Goal: Task Accomplishment & Management: Use online tool/utility

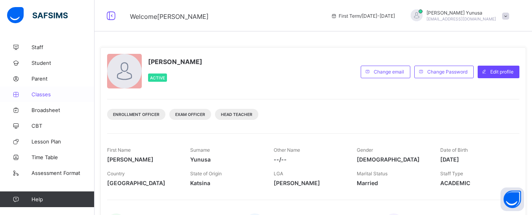
click at [32, 97] on span "Classes" at bounding box center [63, 94] width 63 height 6
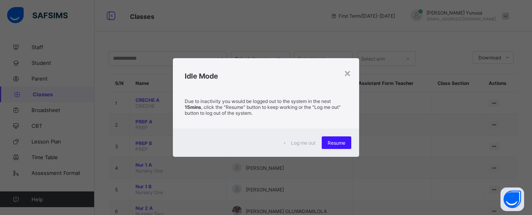
click at [336, 149] on div "Resume" at bounding box center [337, 143] width 30 height 13
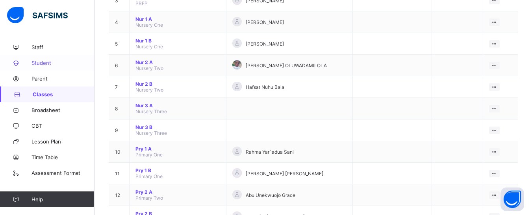
scroll to position [197, 0]
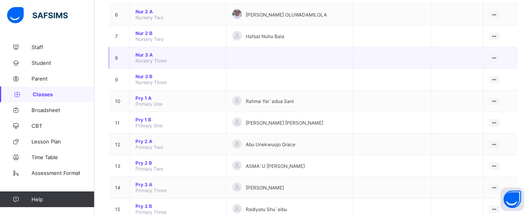
click at [142, 56] on span "Nur 3 A" at bounding box center [178, 55] width 85 height 6
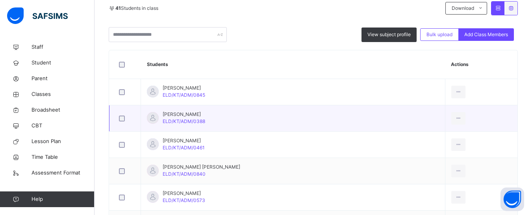
scroll to position [197, 0]
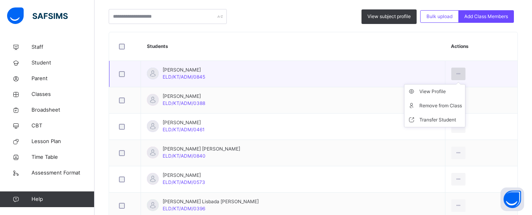
click at [451, 73] on div at bounding box center [458, 74] width 15 height 13
click at [425, 120] on div "Transfer Student" at bounding box center [441, 120] width 43 height 8
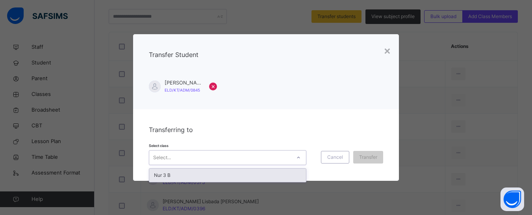
click at [296, 158] on icon at bounding box center [298, 158] width 5 height 8
click at [196, 177] on div "Nur 3 B" at bounding box center [227, 175] width 157 height 13
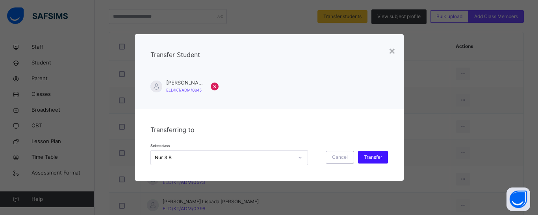
click at [383, 158] on div "Transfer" at bounding box center [373, 157] width 30 height 13
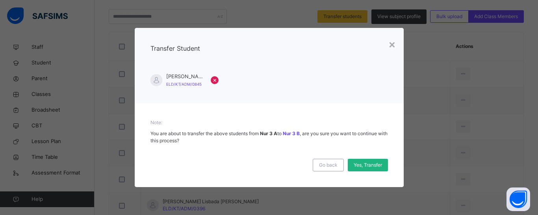
click at [367, 166] on span "Yes, Transfer" at bounding box center [368, 165] width 28 height 7
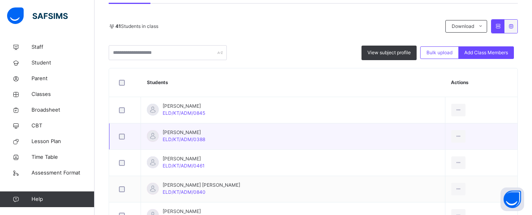
scroll to position [158, 0]
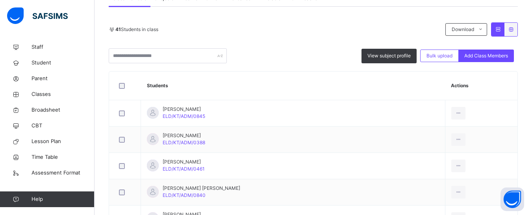
click at [254, 44] on div "41 Students in class Download Pdf Report Excel Report View subject profile Bulk…" at bounding box center [313, 42] width 409 height 41
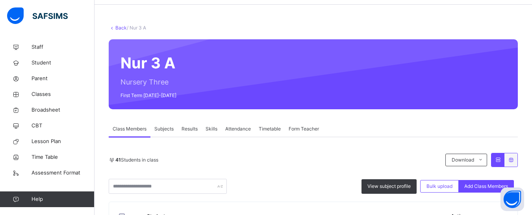
scroll to position [26, 0]
